Goal: Information Seeking & Learning: Learn about a topic

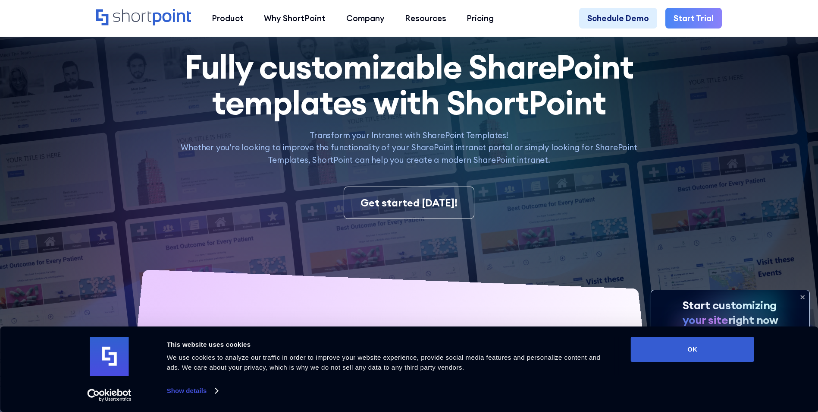
scroll to position [86, 0]
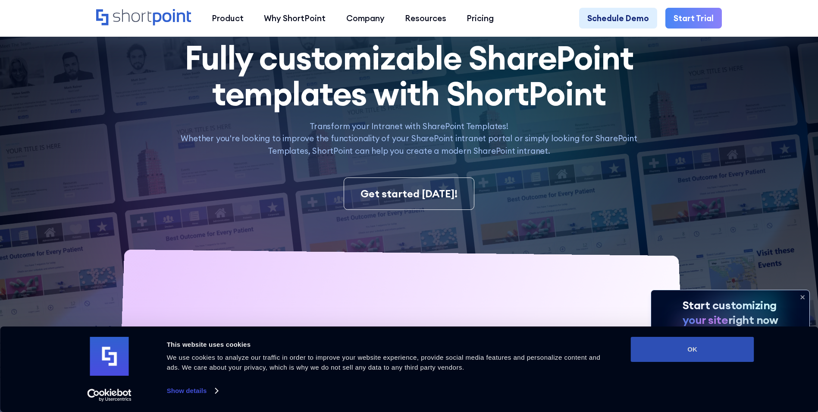
click at [700, 346] on button "OK" at bounding box center [692, 349] width 123 height 25
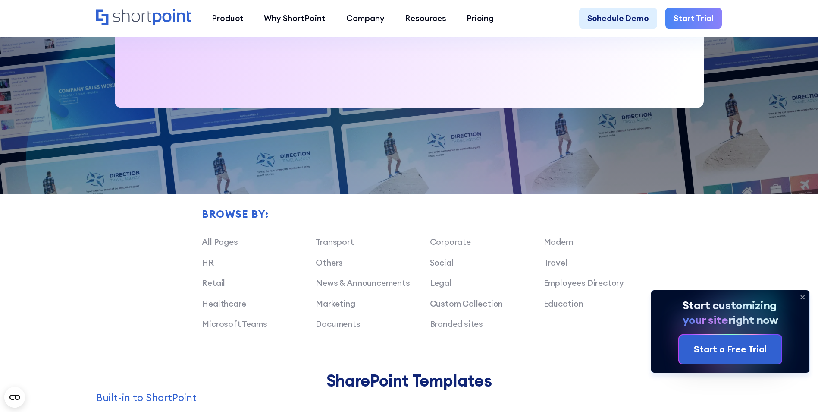
scroll to position [561, 0]
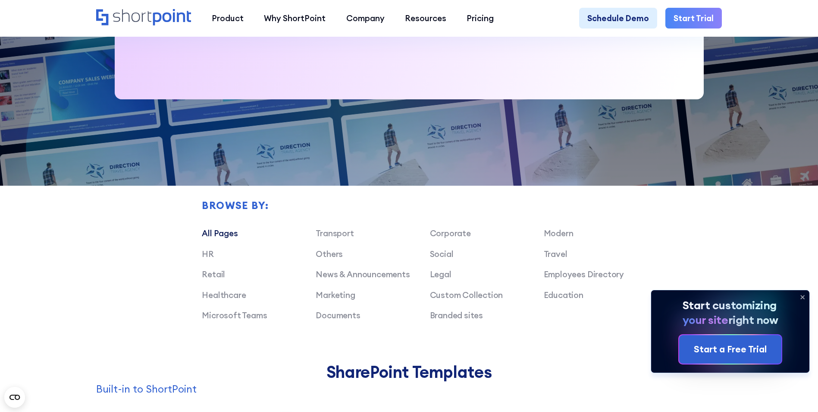
click at [227, 238] on link "All Pages" at bounding box center [220, 233] width 36 height 10
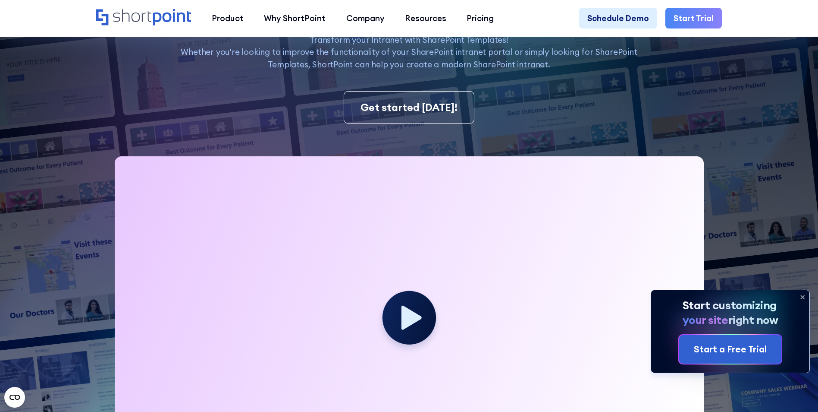
scroll to position [0, 0]
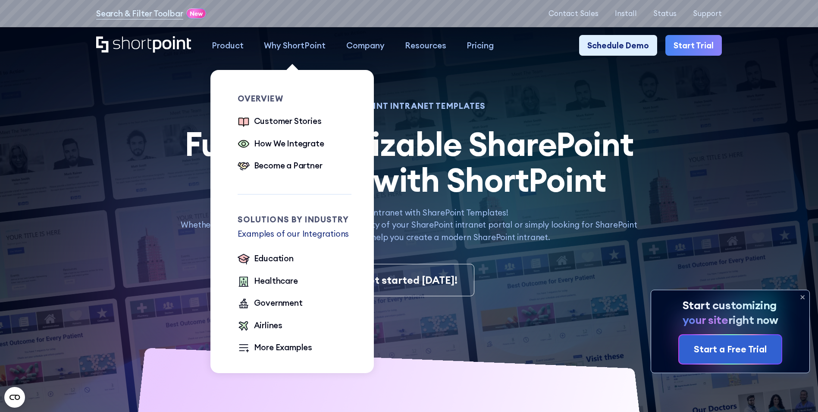
click at [293, 45] on div "Why ShortPoint" at bounding box center [295, 45] width 62 height 12
click at [286, 304] on div "Government" at bounding box center [278, 302] width 49 height 12
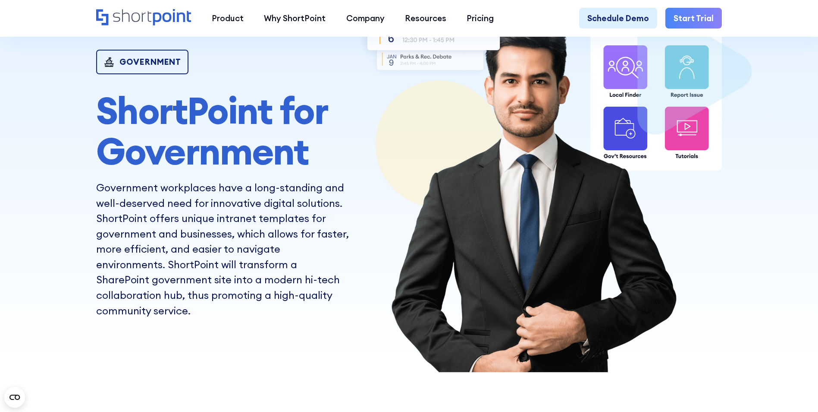
scroll to position [86, 0]
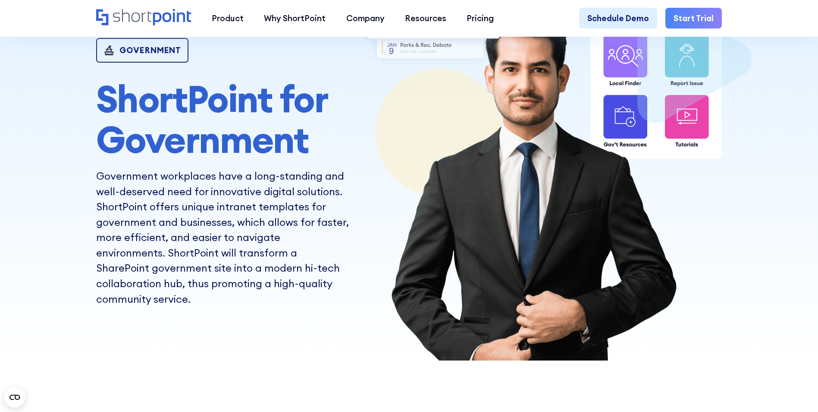
click at [624, 128] on img at bounding box center [539, 178] width 365 height 365
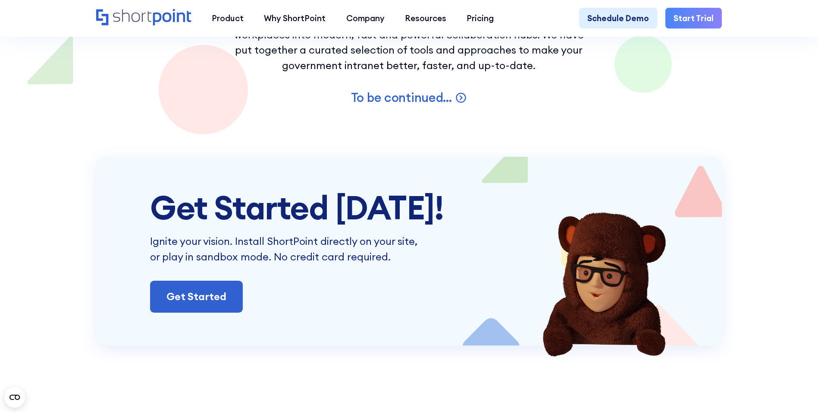
scroll to position [1769, 0]
